Goal: Communication & Community: Ask a question

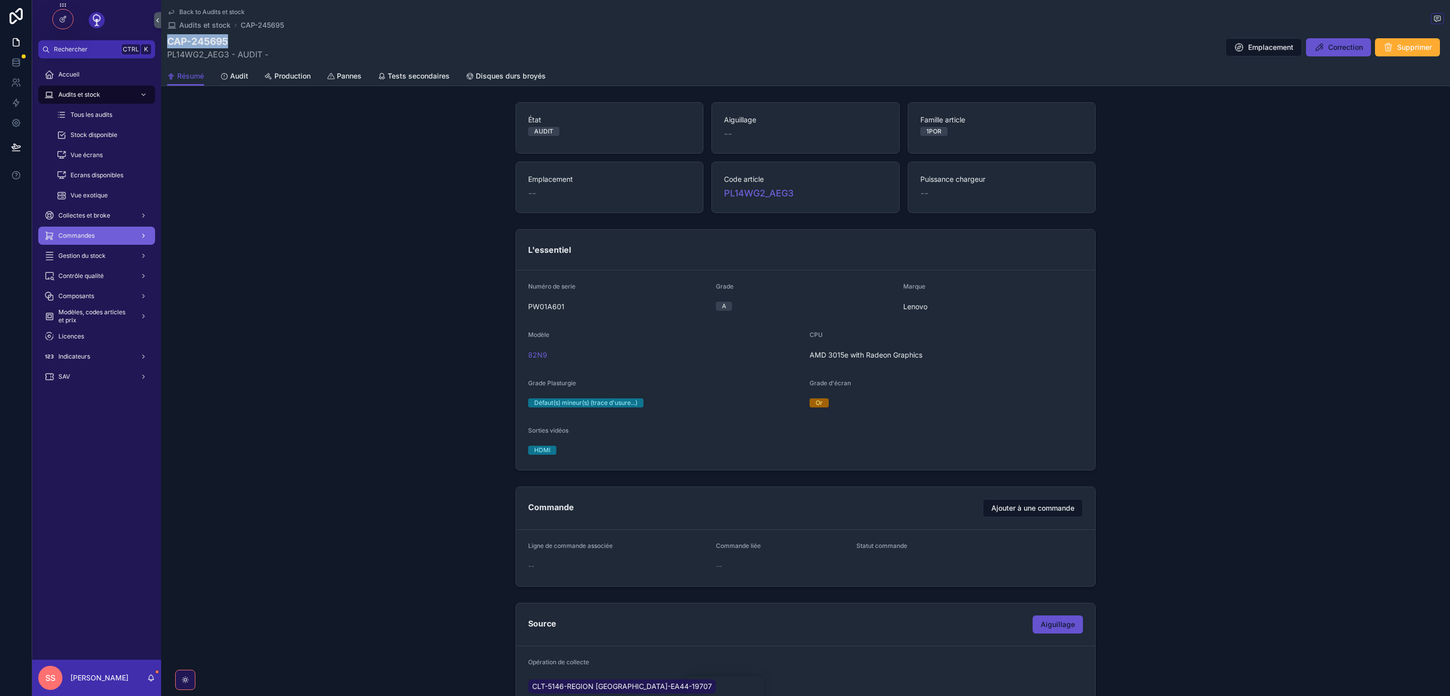
click at [71, 239] on span "Commandes" at bounding box center [76, 236] width 36 height 8
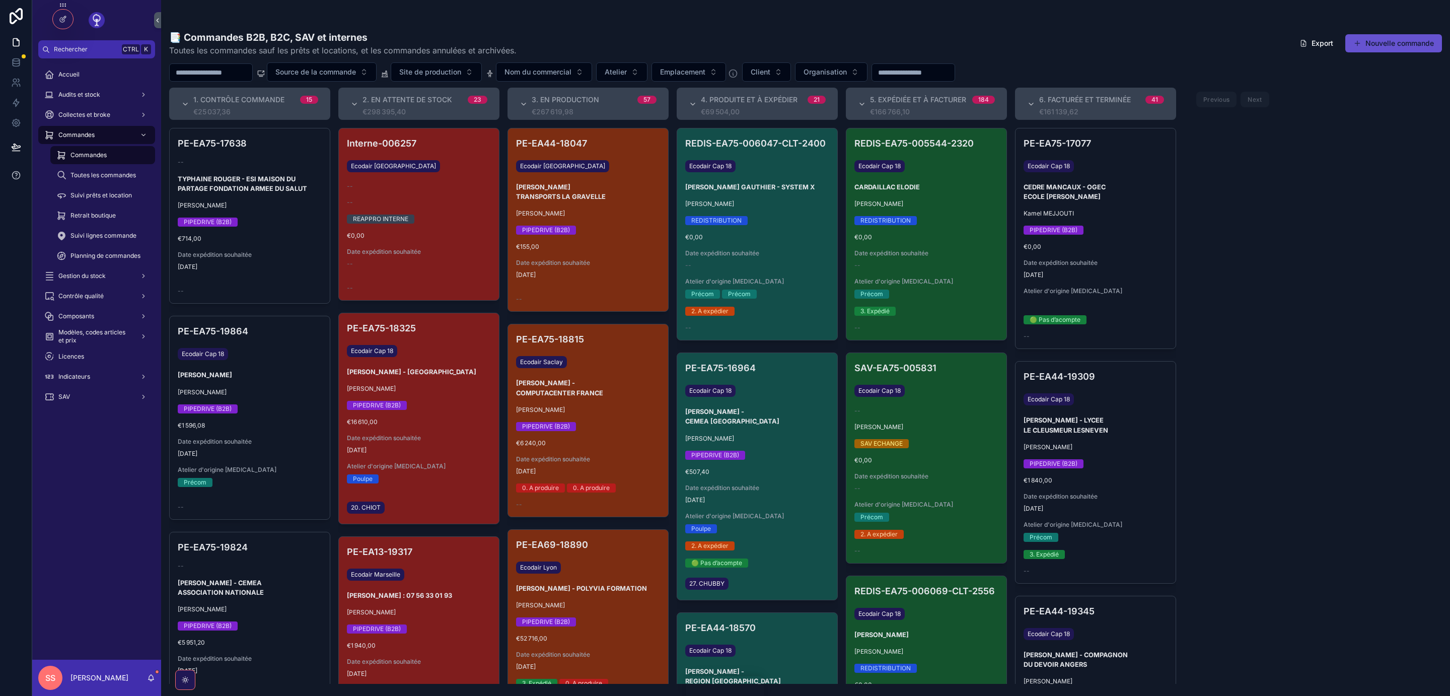
click at [16, 176] on icon at bounding box center [16, 175] width 10 height 10
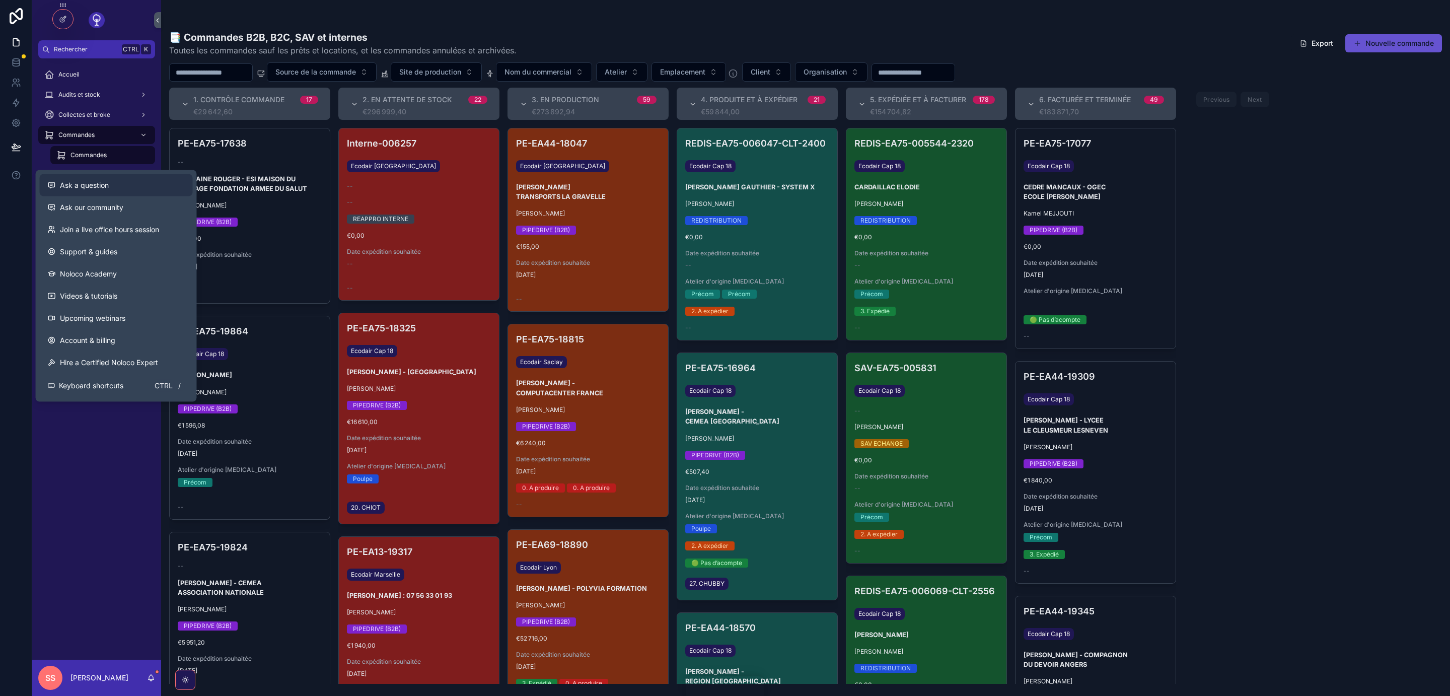
click at [89, 182] on span "Ask a question" at bounding box center [84, 185] width 49 height 10
